Goal: Information Seeking & Learning: Check status

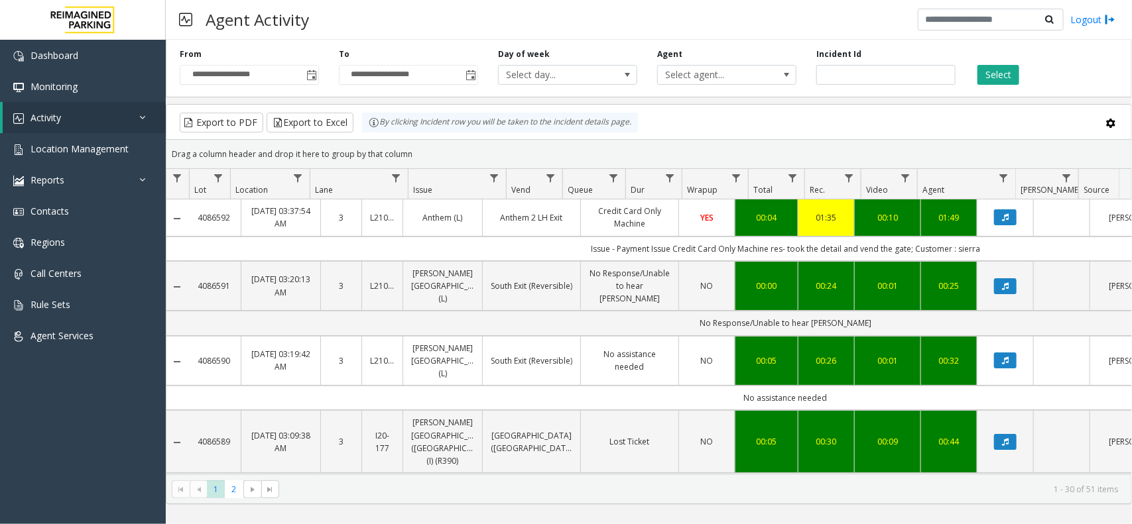
scroll to position [0, 172]
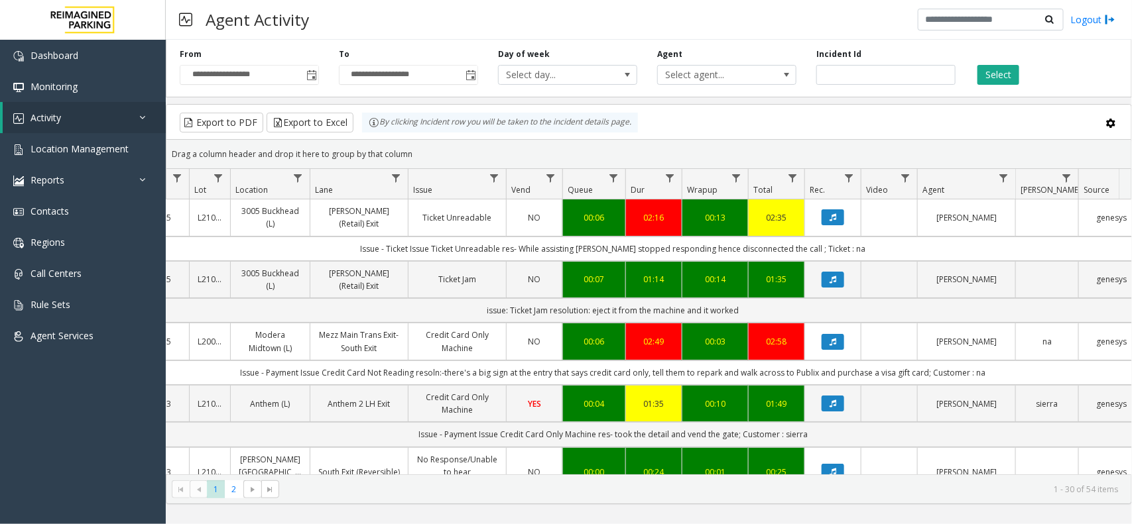
drag, startPoint x: 562, startPoint y: 11, endPoint x: 577, endPoint y: 29, distance: 23.1
drag, startPoint x: 577, startPoint y: 29, endPoint x: 564, endPoint y: 11, distance: 22.3
click at [564, 11] on div "Agent Activity Logout" at bounding box center [649, 20] width 966 height 40
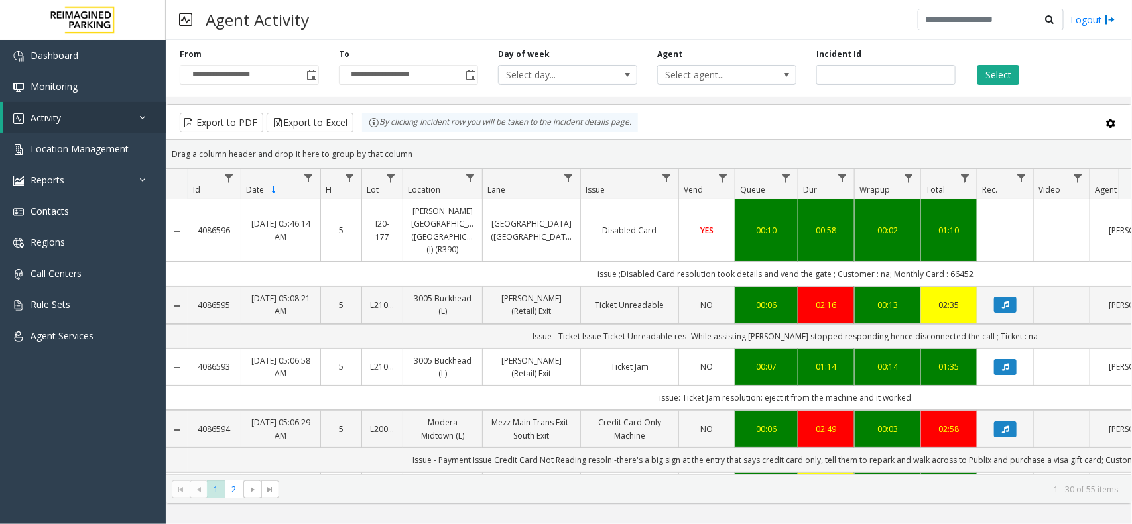
scroll to position [0, 2]
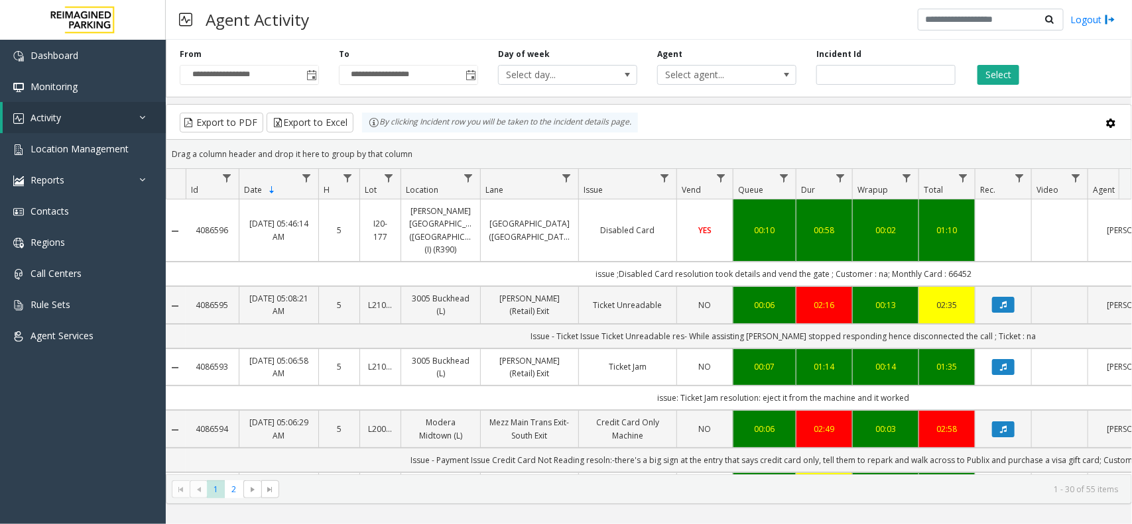
drag, startPoint x: 688, startPoint y: 469, endPoint x: 571, endPoint y: 499, distance: 121.1
click at [571, 499] on kendo-pager "* * 1 2 1 - 30 of 55 items" at bounding box center [648, 490] width 965 height 30
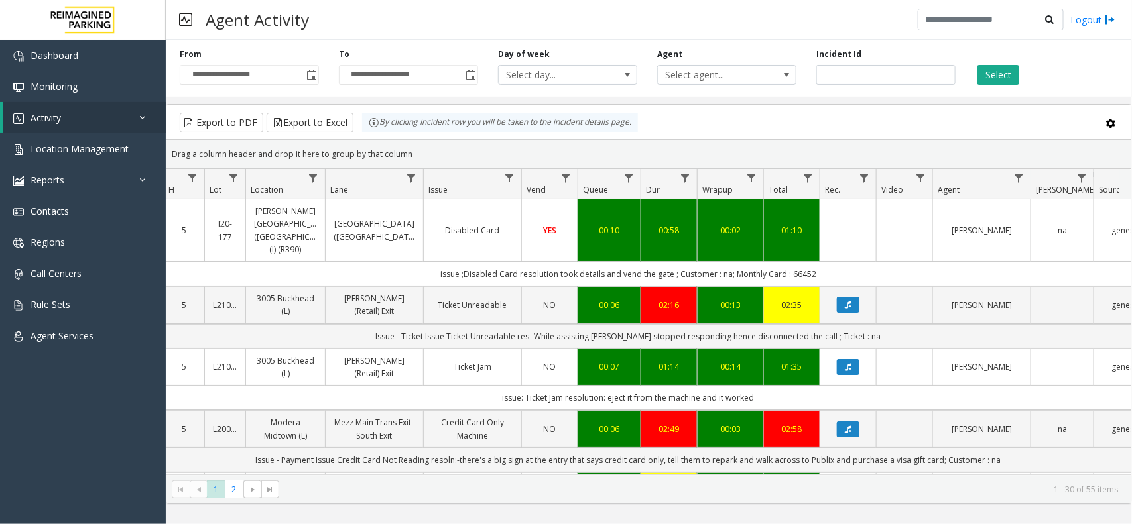
scroll to position [0, 162]
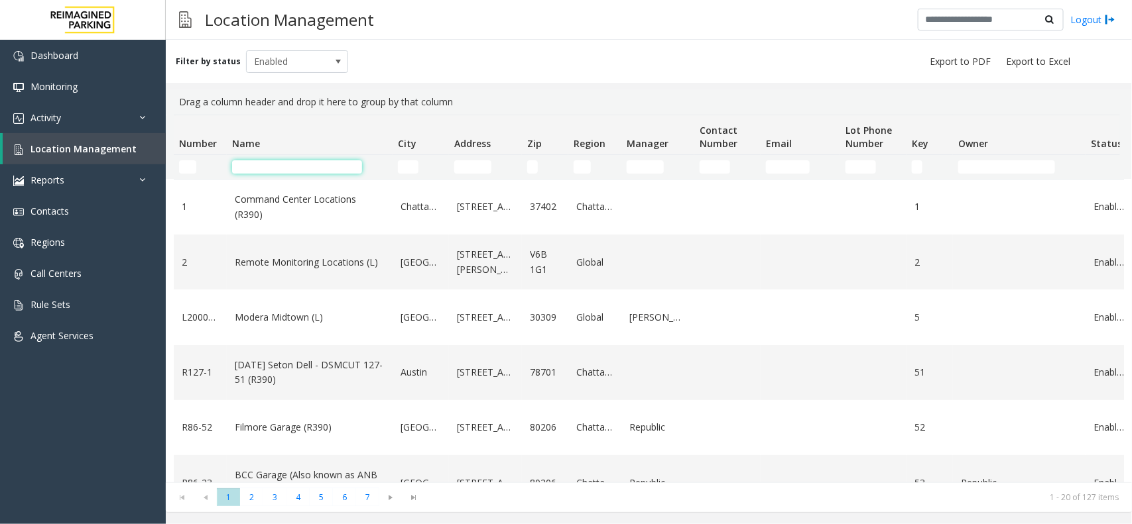
click at [286, 169] on input "Name Filter" at bounding box center [297, 166] width 130 height 13
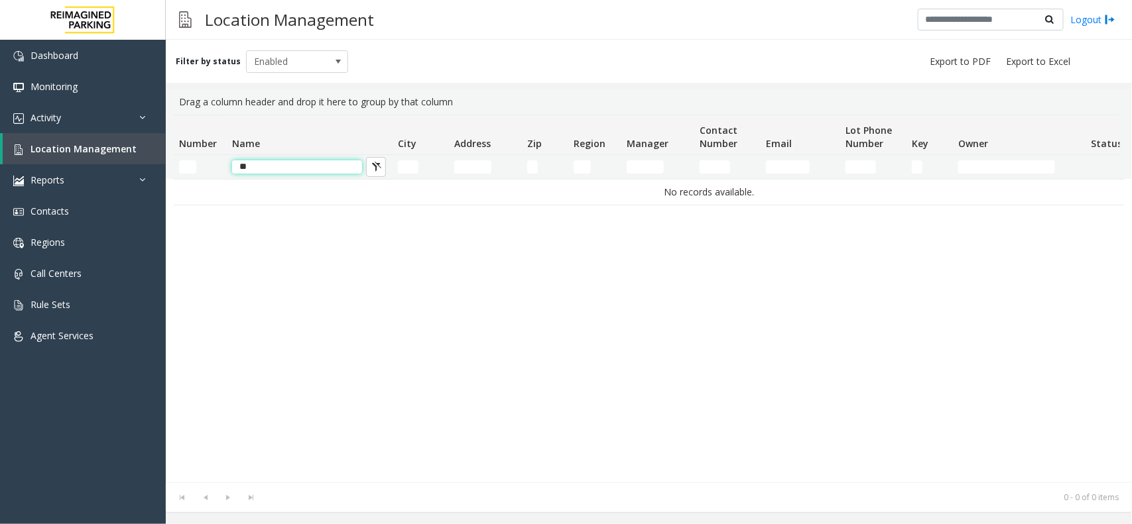
type input "*"
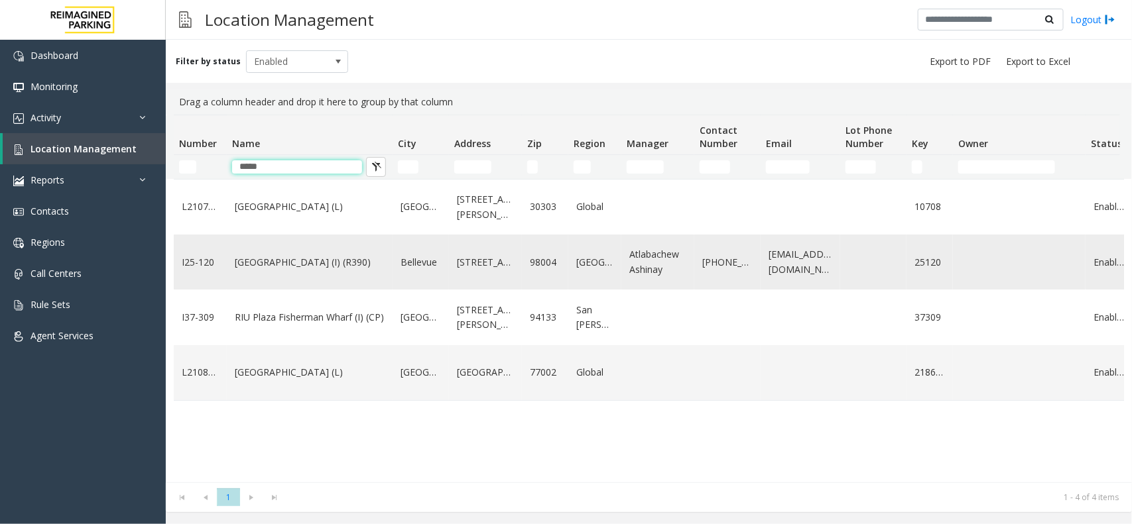
type input "*****"
click at [332, 265] on link "[GEOGRAPHIC_DATA] (I) (R390)" at bounding box center [310, 262] width 150 height 15
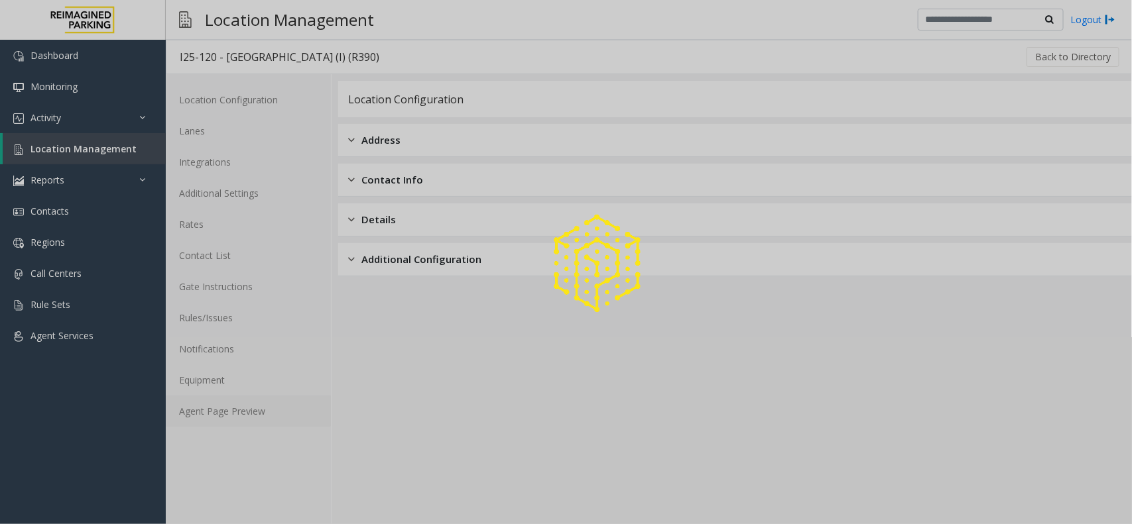
click at [257, 412] on link "Agent Page Preview" at bounding box center [248, 411] width 165 height 31
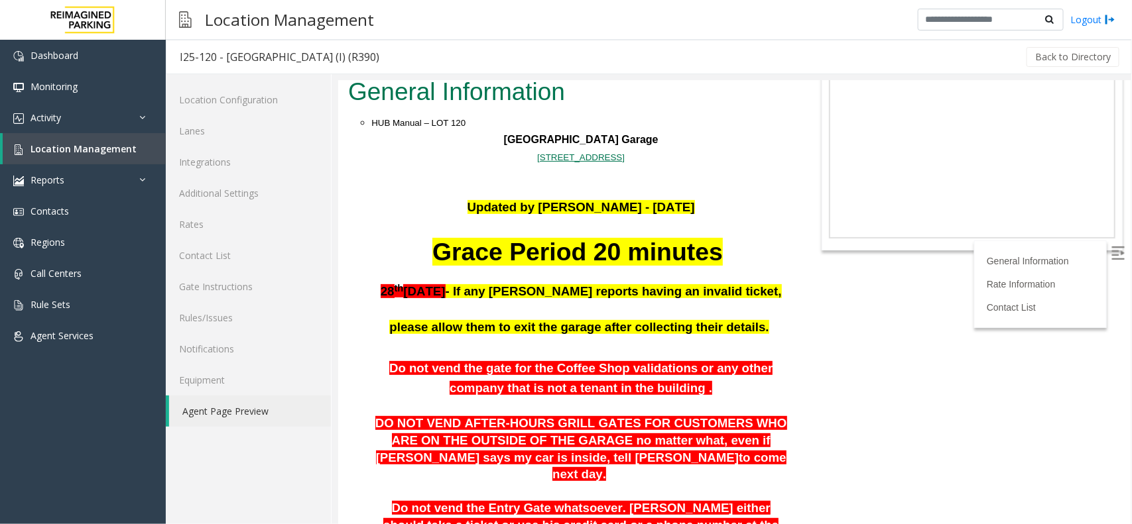
scroll to position [249, 0]
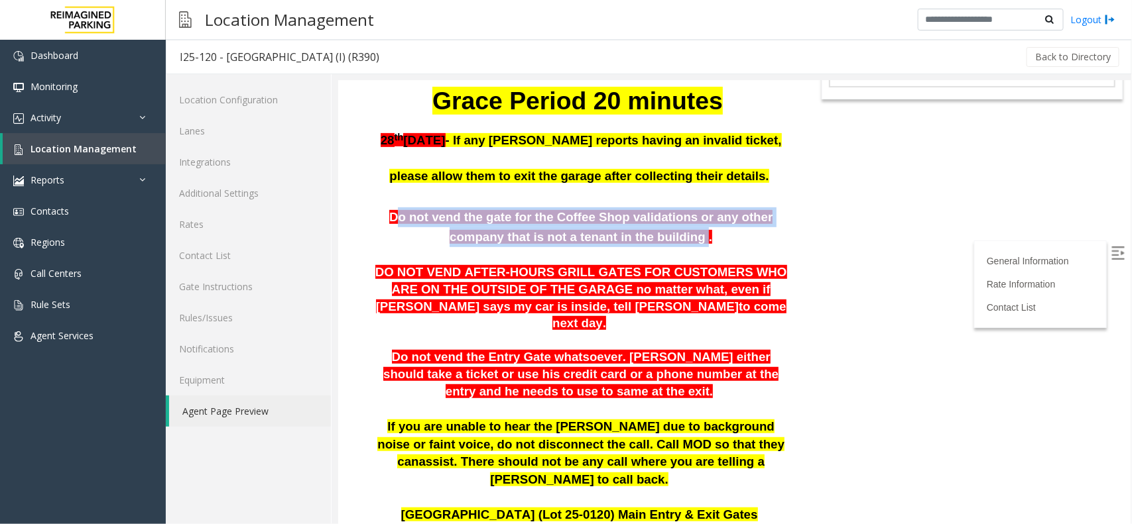
drag, startPoint x: 379, startPoint y: 215, endPoint x: 652, endPoint y: 228, distance: 274.2
click at [652, 228] on span "Do not vend the gate for the Coffee Shop validations or any other company that …" at bounding box center [580, 227] width 383 height 34
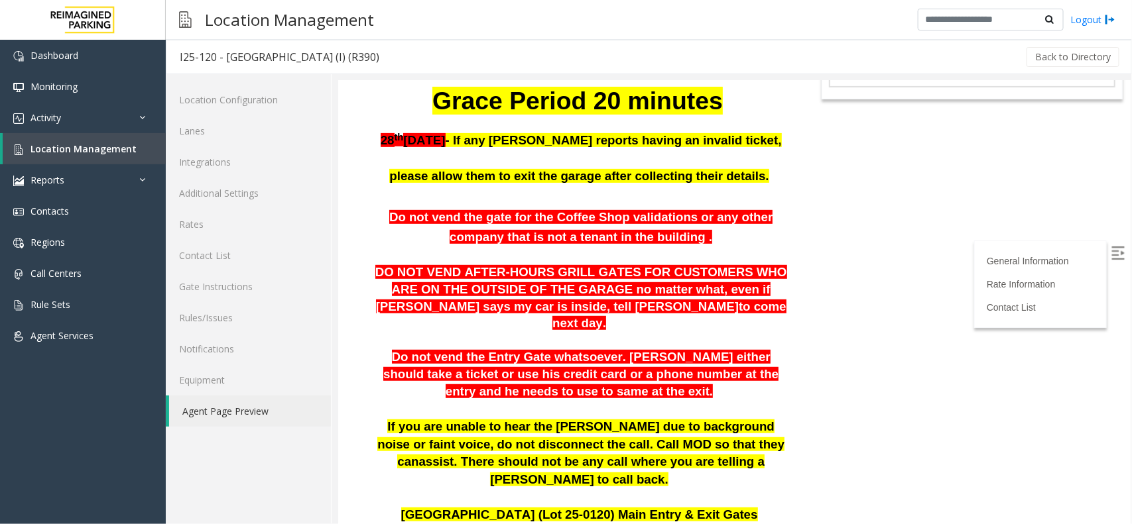
click at [681, 228] on p "Do not vend the gate for the Coffee Shop validations or any other company that …" at bounding box center [580, 227] width 419 height 40
drag, startPoint x: 377, startPoint y: 271, endPoint x: 588, endPoint y: 280, distance: 211.0
drag, startPoint x: 589, startPoint y: 280, endPoint x: 614, endPoint y: 280, distance: 24.5
click at [614, 280] on p "DO NOT VEND AFTER-HOURS GRILL GATES FOR CUSTOMERS WHO ARE ON THE OUTSIDE OF THE…" at bounding box center [580, 298] width 419 height 68
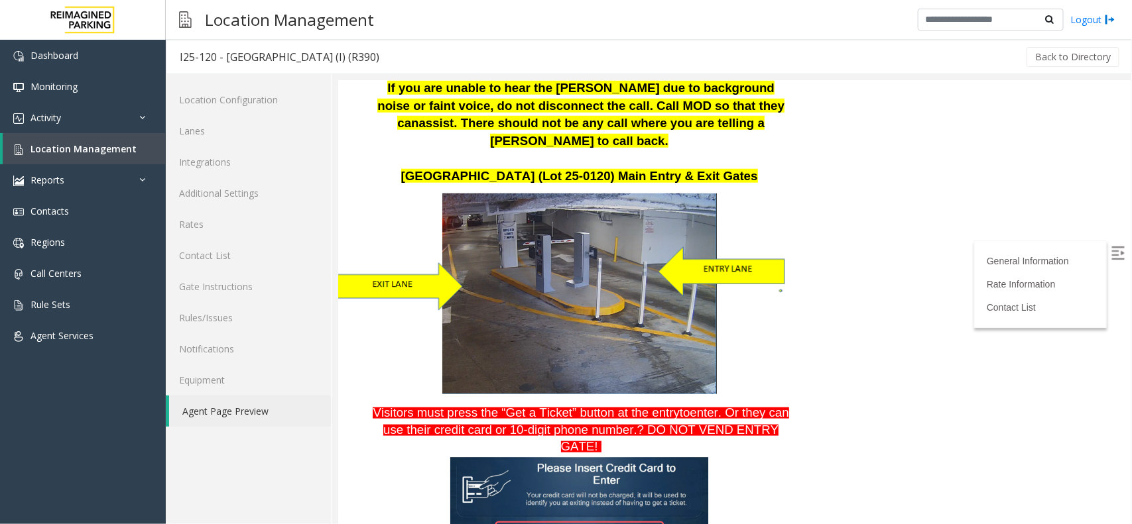
scroll to position [497, 0]
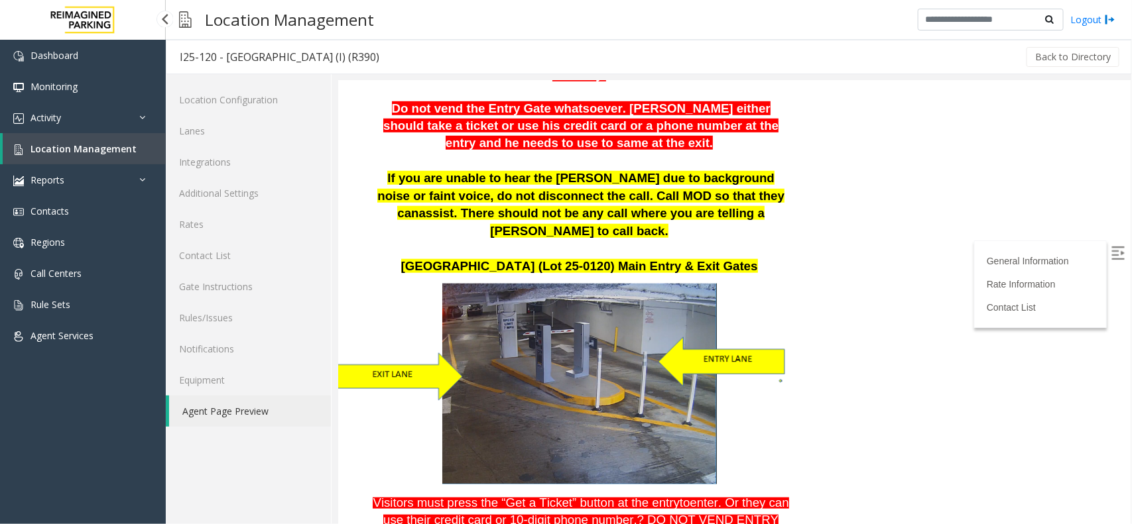
click at [140, 153] on link "Location Management" at bounding box center [84, 148] width 163 height 31
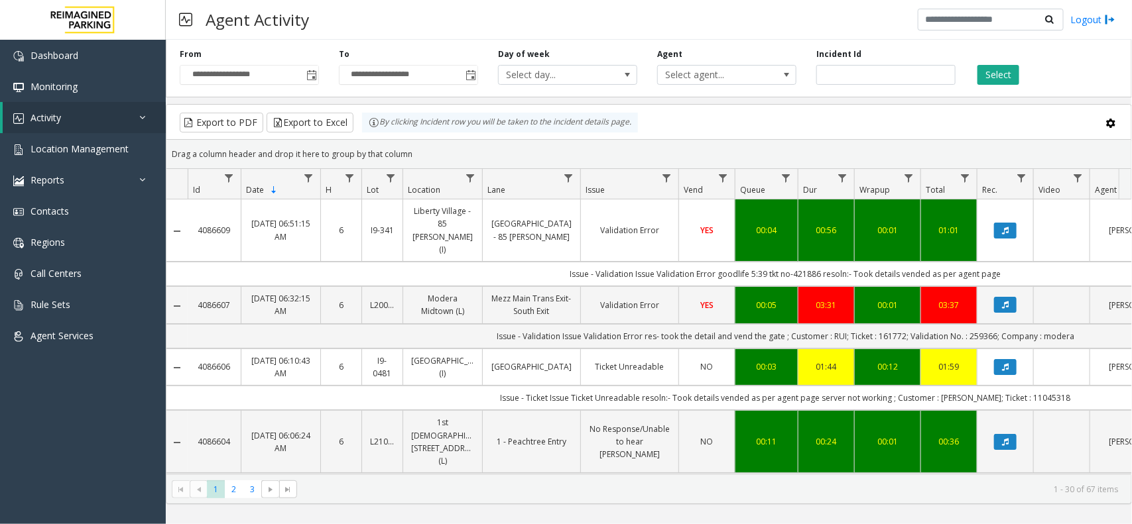
scroll to position [0, 162]
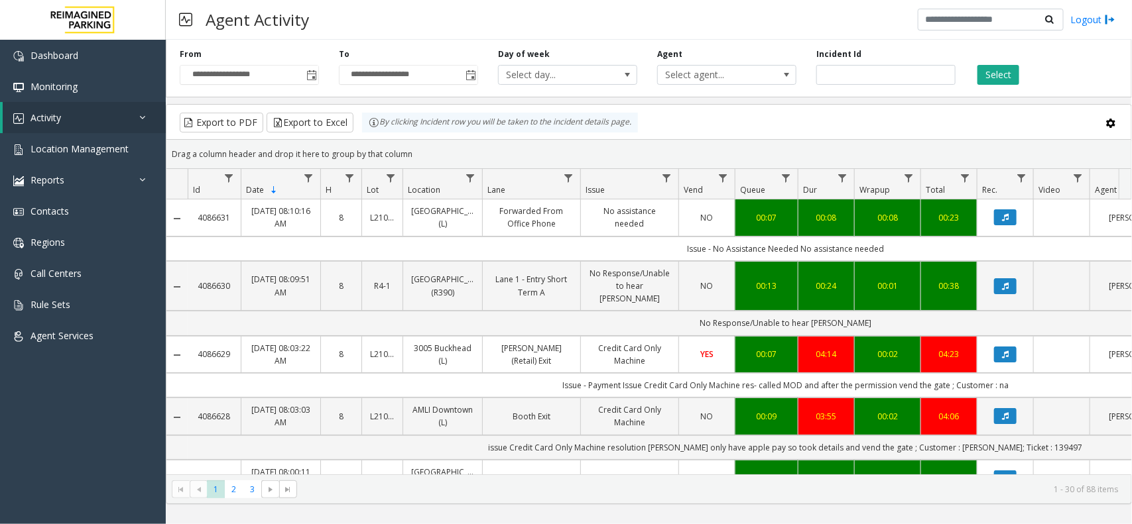
scroll to position [0, 162]
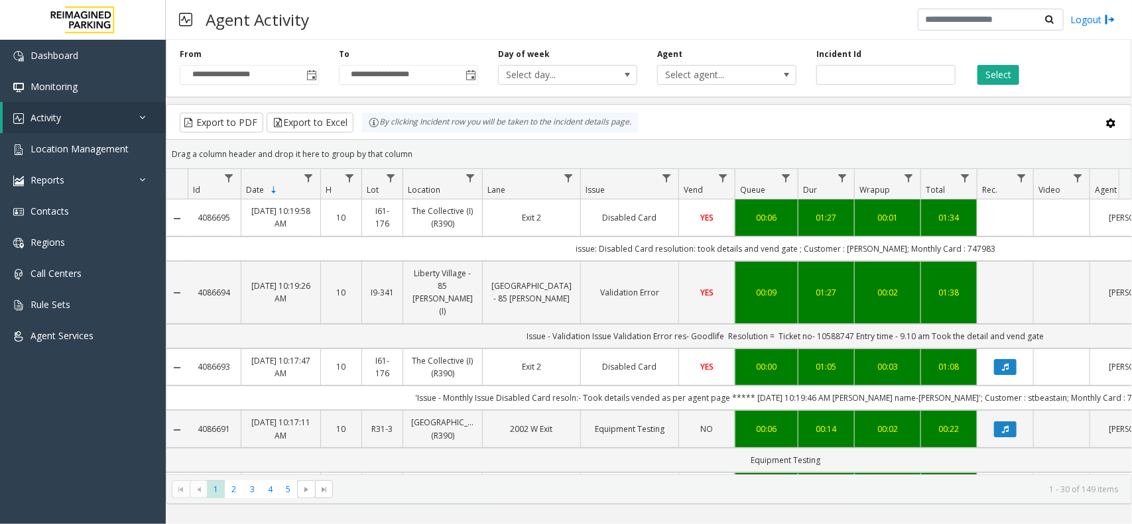
scroll to position [0, 162]
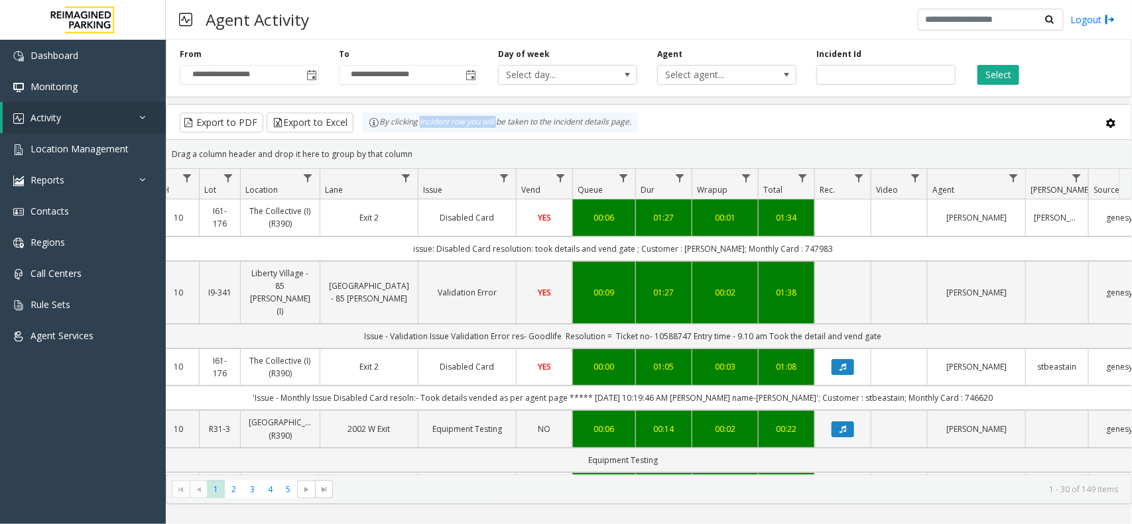
drag, startPoint x: 481, startPoint y: 137, endPoint x: 497, endPoint y: 139, distance: 16.7
click at [497, 139] on kendo-grid-toolbar "Export to PDF Export to Excel By clicking Incident row you will be taken to the…" at bounding box center [648, 122] width 965 height 35
click at [571, 121] on div "By clicking Incident row you will be taken to the incident details page." at bounding box center [500, 123] width 276 height 20
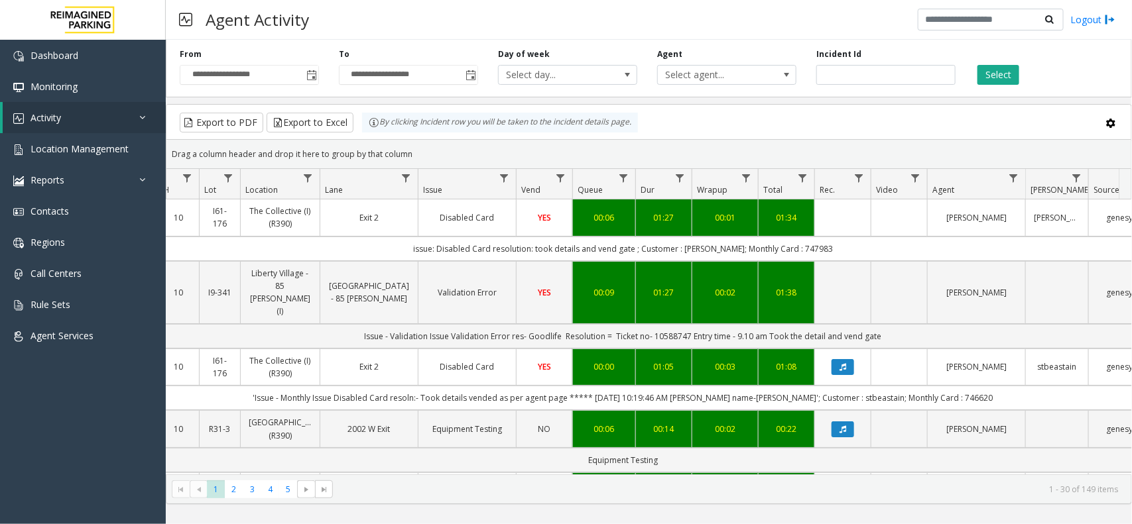
click at [377, 153] on div "Drag a column header and drop it here to group by that column" at bounding box center [648, 154] width 965 height 23
click at [430, 145] on div "Drag a column header and drop it here to group by that column" at bounding box center [648, 154] width 965 height 23
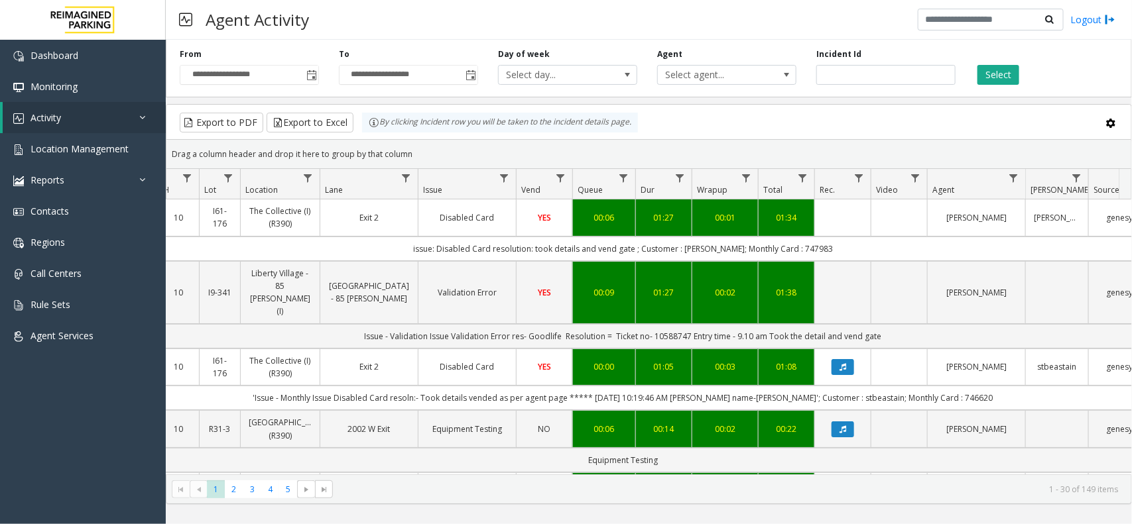
click at [430, 145] on div "Drag a column header and drop it here to group by that column" at bounding box center [648, 154] width 965 height 23
click at [587, 127] on div "By clicking Incident row you will be taken to the incident details page." at bounding box center [500, 123] width 276 height 20
click at [840, 139] on kendo-grid-toolbar "Export to PDF Export to Excel By clicking Incident row you will be taken to the…" at bounding box center [648, 122] width 965 height 35
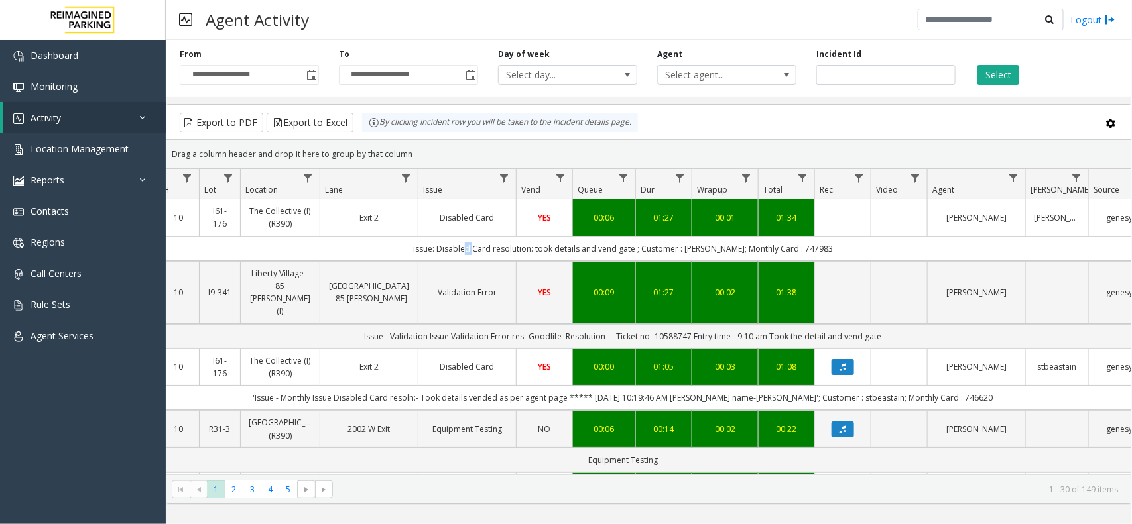
drag, startPoint x: 484, startPoint y: 254, endPoint x: 459, endPoint y: 256, distance: 25.3
click at [483, 254] on td "issue: Disabled Card resolution: took details and vend gate ; Customer : [PERSO…" at bounding box center [622, 249] width 1195 height 25
click at [456, 256] on td "issue: Disabled Card resolution: took details and vend gate ; Customer : [PERSO…" at bounding box center [622, 249] width 1195 height 25
click at [595, 139] on kendo-grid-toolbar "Export to PDF Export to Excel By clicking Incident row you will be taken to the…" at bounding box center [648, 122] width 965 height 35
drag, startPoint x: 554, startPoint y: 51, endPoint x: 498, endPoint y: 57, distance: 56.7
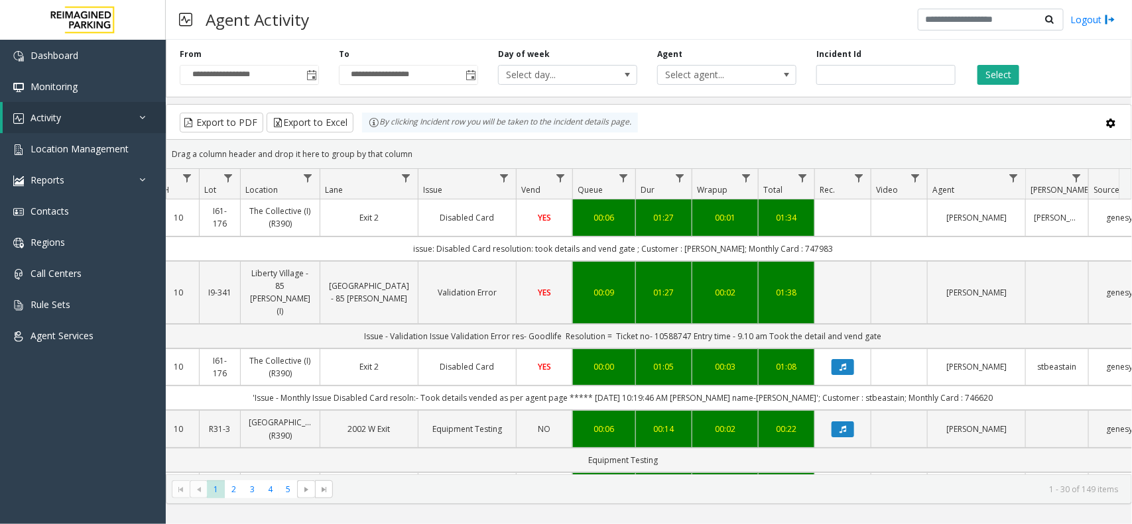
click at [552, 51] on div "Day of week Select day..." at bounding box center [567, 66] width 159 height 36
drag, startPoint x: 498, startPoint y: 57, endPoint x: 479, endPoint y: 60, distance: 18.8
click at [479, 60] on div "**********" at bounding box center [649, 65] width 966 height 63
click at [479, 60] on div "**********" at bounding box center [408, 66] width 159 height 36
click at [473, 46] on div "**********" at bounding box center [649, 65] width 966 height 63
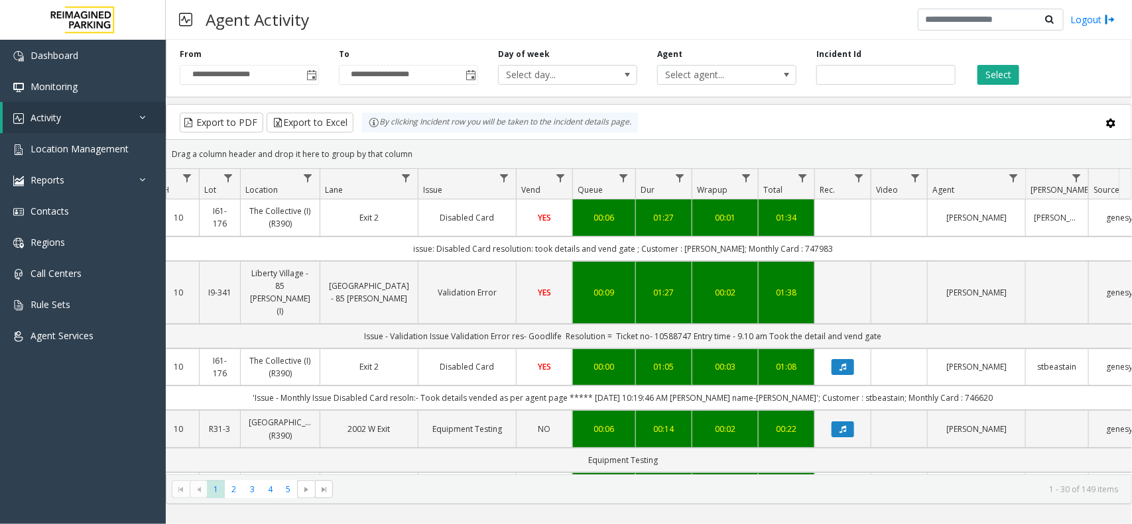
drag, startPoint x: 247, startPoint y: 21, endPoint x: 513, endPoint y: 25, distance: 265.3
click at [513, 25] on div "Agent Activity Logout" at bounding box center [649, 20] width 966 height 40
drag, startPoint x: 513, startPoint y: 25, endPoint x: 361, endPoint y: 15, distance: 151.5
click at [361, 15] on div "Agent Activity Logout" at bounding box center [649, 20] width 966 height 40
click at [215, 15] on h3 "Agent Activity" at bounding box center [257, 19] width 117 height 32
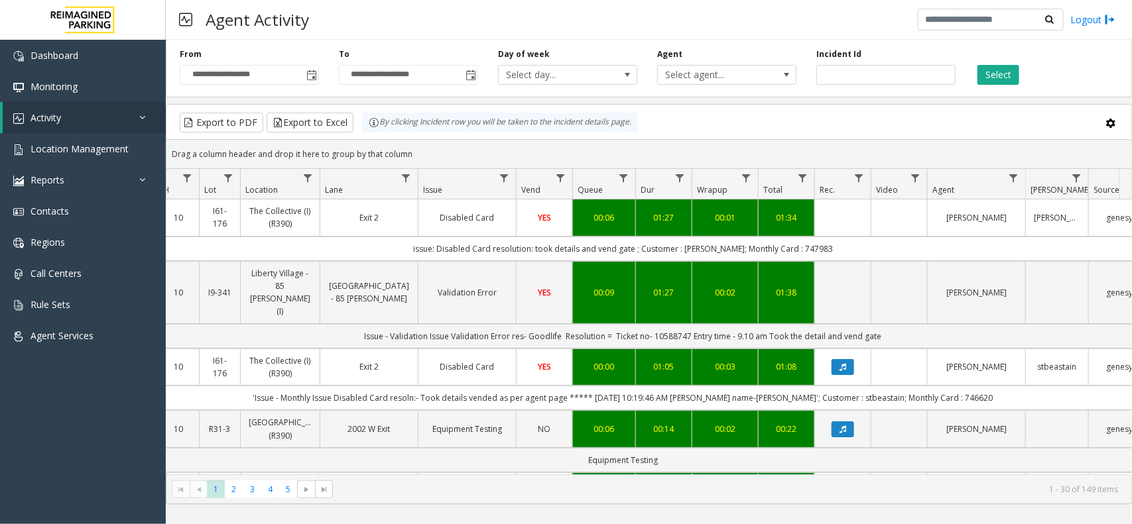
drag, startPoint x: 315, startPoint y: 20, endPoint x: 665, endPoint y: 21, distance: 350.1
click at [665, 21] on div "Agent Activity Logout" at bounding box center [649, 20] width 966 height 40
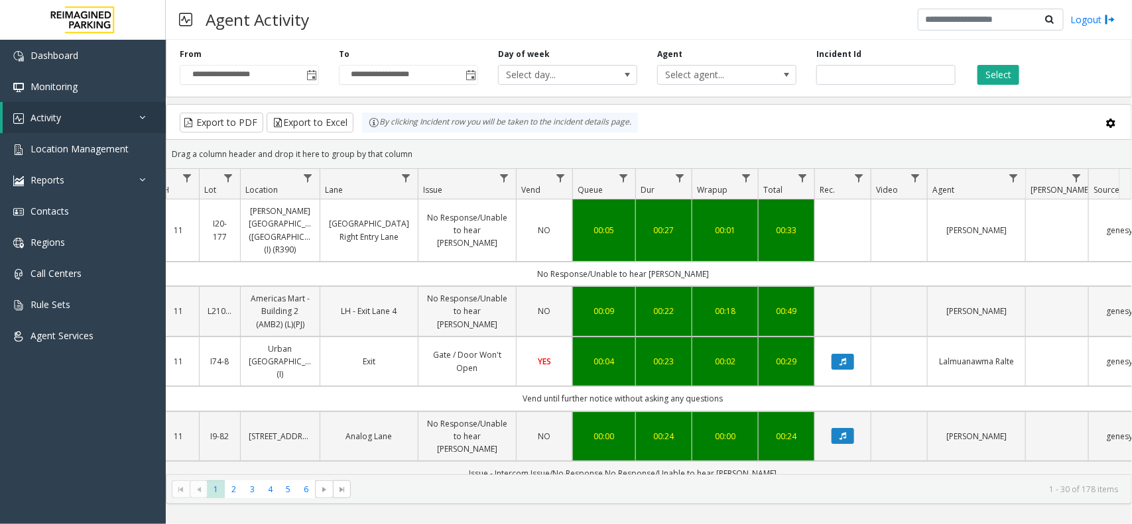
click at [461, 307] on link "No Response/Unable to hear [PERSON_NAME]" at bounding box center [467, 311] width 82 height 38
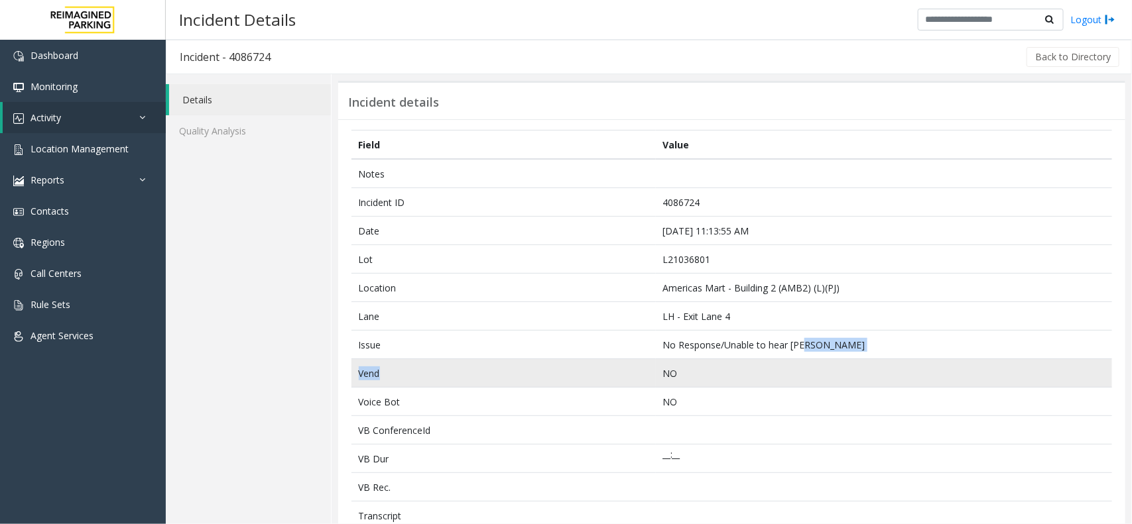
drag, startPoint x: 756, startPoint y: 358, endPoint x: 613, endPoint y: 366, distance: 142.8
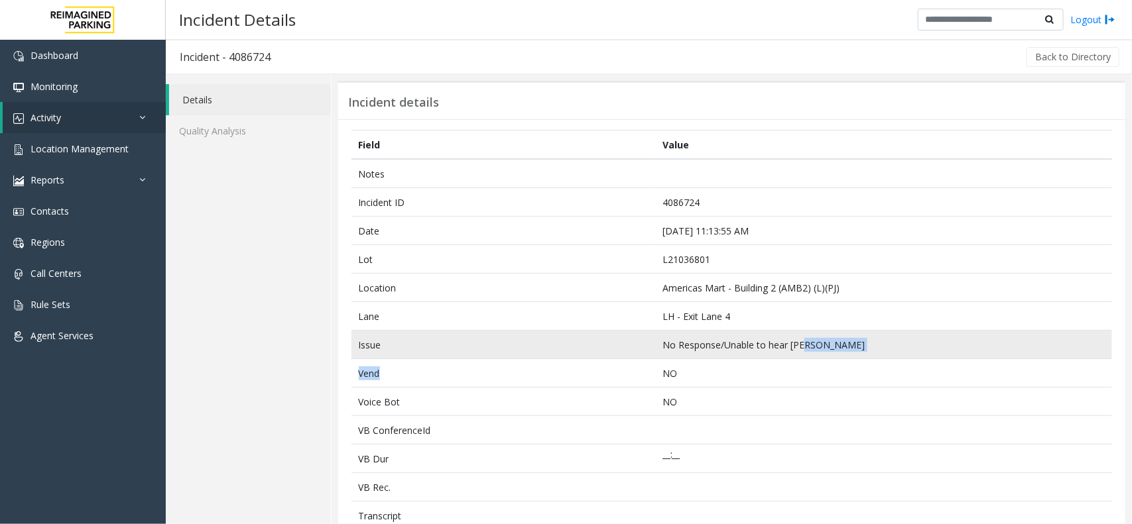
click at [847, 345] on td "No Response/Unable to hear [PERSON_NAME]" at bounding box center [884, 345] width 456 height 29
drag, startPoint x: 798, startPoint y: 345, endPoint x: 729, endPoint y: 353, distance: 68.8
click at [729, 353] on td "No Response/Unable to hear [PERSON_NAME]" at bounding box center [884, 345] width 456 height 29
click at [817, 345] on td "No Response/Unable to hear [PERSON_NAME]" at bounding box center [884, 345] width 456 height 29
drag, startPoint x: 817, startPoint y: 345, endPoint x: 724, endPoint y: 357, distance: 93.5
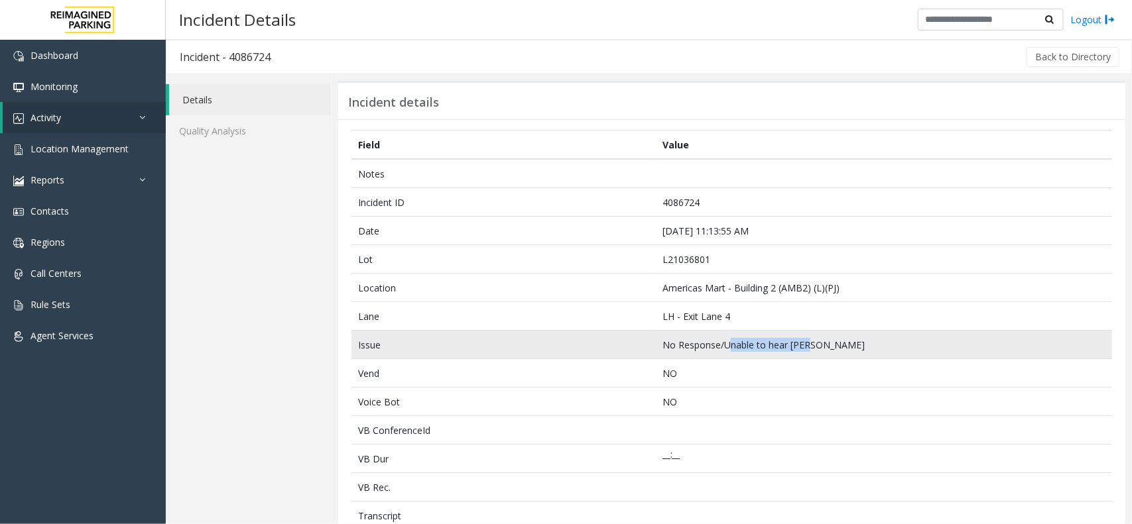
click at [724, 357] on td "No Response/Unable to hear [PERSON_NAME]" at bounding box center [884, 345] width 456 height 29
drag, startPoint x: 794, startPoint y: 358, endPoint x: 865, endPoint y: 357, distance: 71.6
click at [796, 358] on td "No Response/Unable to hear [PERSON_NAME]" at bounding box center [884, 345] width 456 height 29
drag, startPoint x: 834, startPoint y: 339, endPoint x: 841, endPoint y: 343, distance: 8.1
click at [841, 343] on td "No Response/Unable to hear [PERSON_NAME]" at bounding box center [884, 345] width 456 height 29
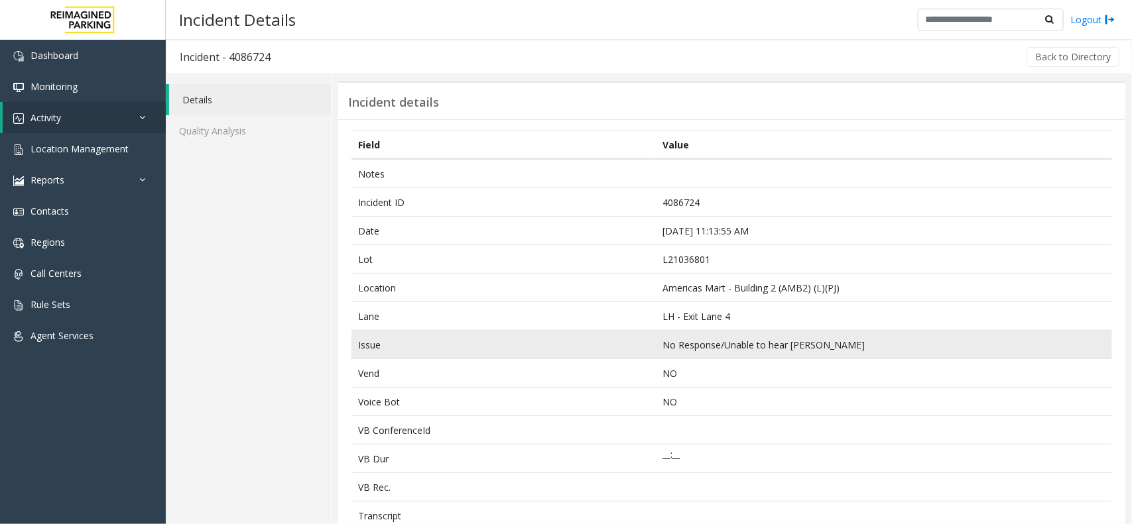
click at [842, 346] on td "No Response/Unable to hear [PERSON_NAME]" at bounding box center [884, 345] width 456 height 29
click at [741, 345] on td "No Response/Unable to hear [PERSON_NAME]" at bounding box center [884, 345] width 456 height 29
click at [829, 345] on td "No Response/Unable to hear [PERSON_NAME]" at bounding box center [884, 345] width 456 height 29
drag, startPoint x: 741, startPoint y: 353, endPoint x: 637, endPoint y: 362, distance: 104.5
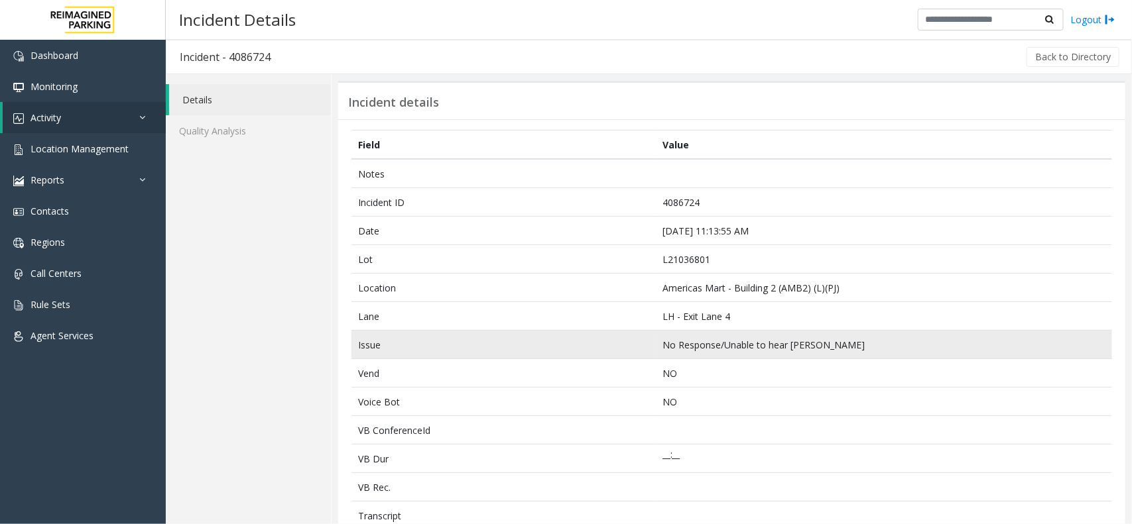
drag, startPoint x: 637, startPoint y: 362, endPoint x: 589, endPoint y: 339, distance: 52.8
click at [589, 339] on td "Issue" at bounding box center [503, 345] width 304 height 29
click at [585, 339] on td "Issue" at bounding box center [503, 345] width 304 height 29
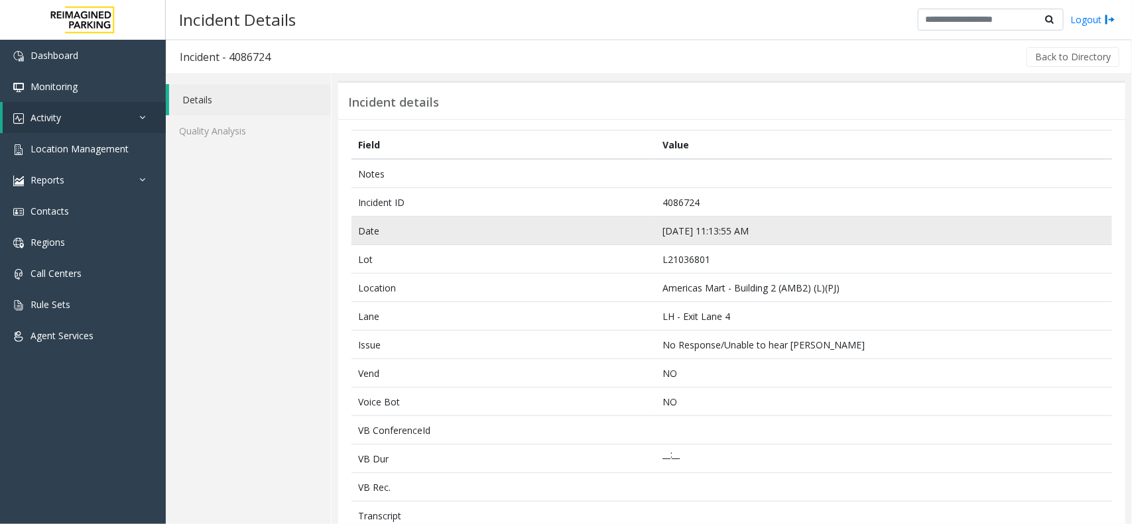
drag, startPoint x: 329, startPoint y: 209, endPoint x: 827, endPoint y: 223, distance: 498.2
click at [827, 223] on td "[DATE] 11:13:55 AM" at bounding box center [884, 231] width 456 height 29
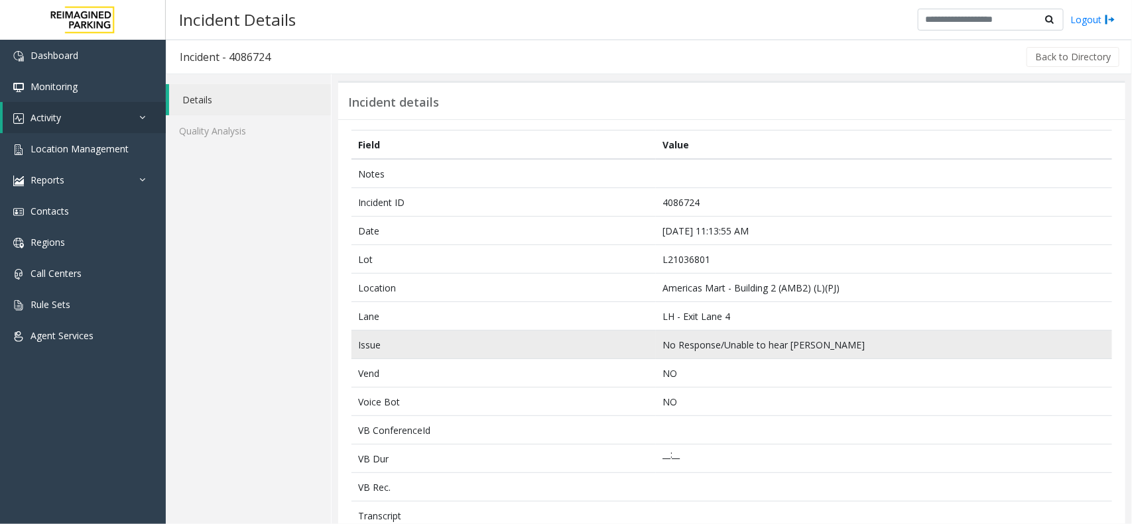
click at [819, 346] on td "No Response/Unable to hear [PERSON_NAME]" at bounding box center [884, 345] width 456 height 29
drag, startPoint x: 723, startPoint y: 342, endPoint x: 806, endPoint y: 341, distance: 82.2
drag, startPoint x: 806, startPoint y: 341, endPoint x: 816, endPoint y: 341, distance: 9.9
click at [816, 341] on td "No Response/Unable to hear [PERSON_NAME]" at bounding box center [884, 345] width 456 height 29
drag, startPoint x: 816, startPoint y: 341, endPoint x: 818, endPoint y: 349, distance: 7.6
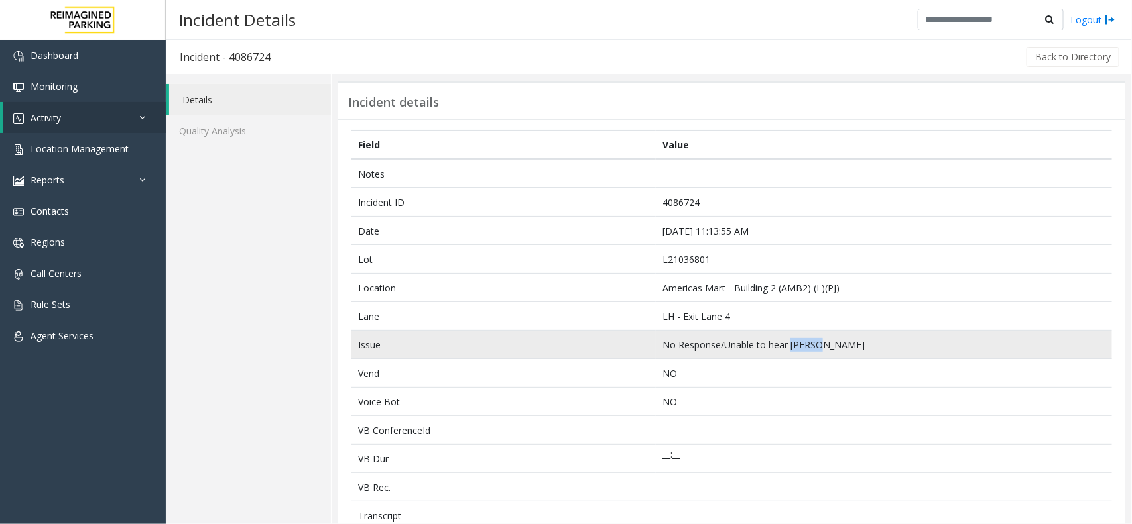
click at [818, 349] on td "No Response/Unable to hear [PERSON_NAME]" at bounding box center [884, 345] width 456 height 29
click at [826, 343] on td "No Response/Unable to hear [PERSON_NAME]" at bounding box center [884, 345] width 456 height 29
drag, startPoint x: 826, startPoint y: 343, endPoint x: 701, endPoint y: 345, distance: 124.7
click at [701, 345] on td "No Response/Unable to hear [PERSON_NAME]" at bounding box center [884, 345] width 456 height 29
click at [804, 349] on td "No Response/Unable to hear [PERSON_NAME]" at bounding box center [884, 345] width 456 height 29
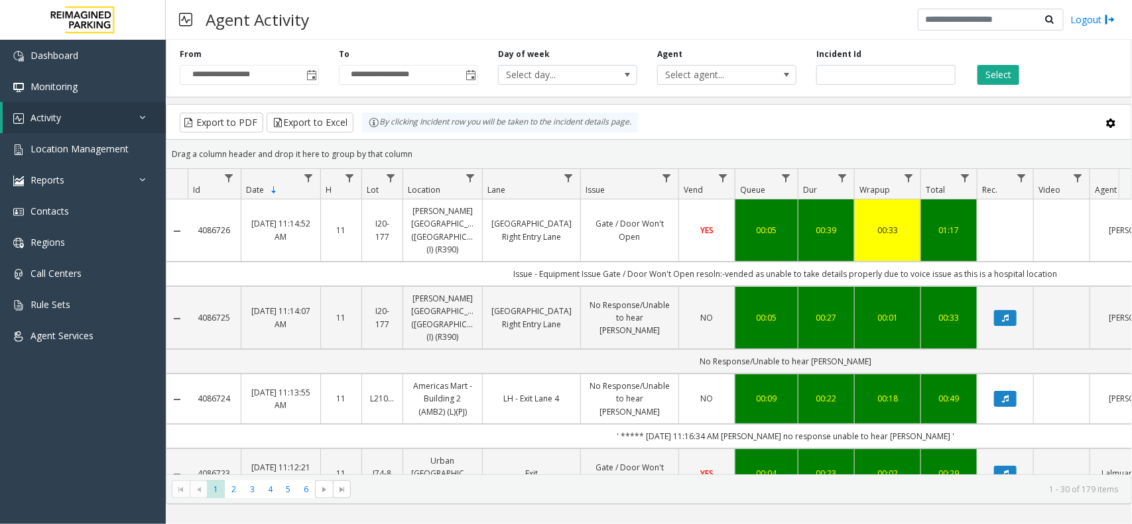
click at [770, 475] on kendo-pager "* * * * * * 1 2 3 4 5 6 1 - 30 of 179 items" at bounding box center [648, 490] width 965 height 30
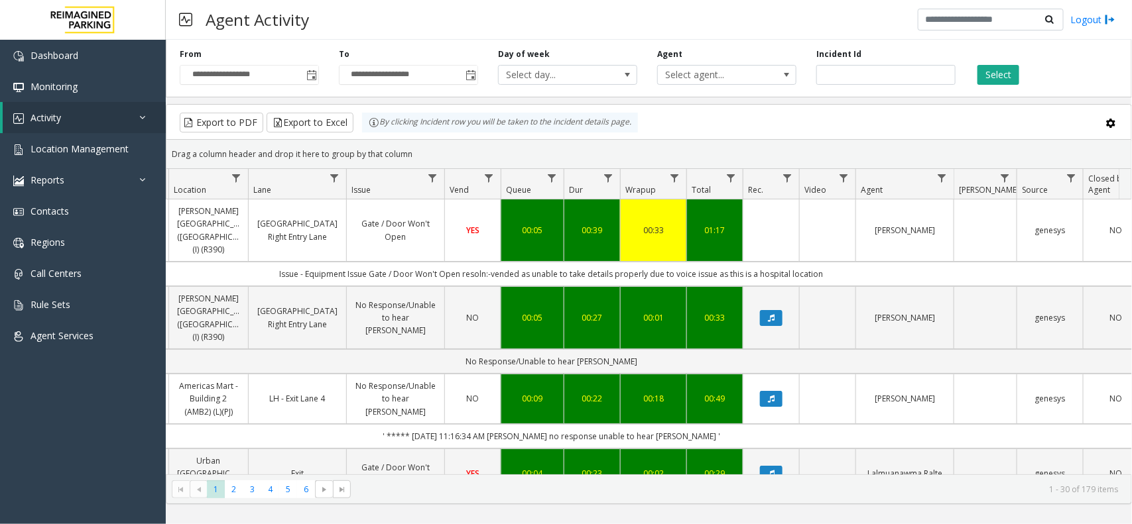
scroll to position [0, 181]
